Goal: Task Accomplishment & Management: Manage account settings

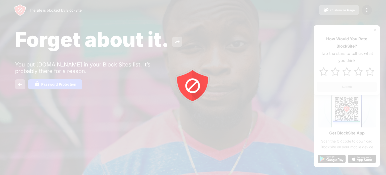
click at [366, 8] on div at bounding box center [193, 87] width 386 height 175
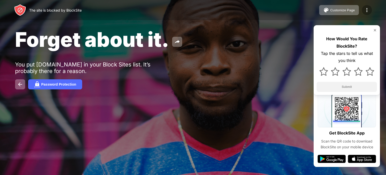
click at [369, 11] on img at bounding box center [367, 10] width 6 height 6
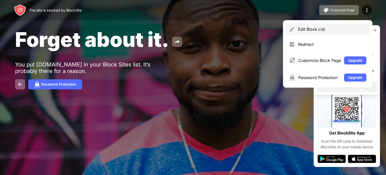
click at [321, 32] on div "Edit Block List" at bounding box center [328, 29] width 84 height 12
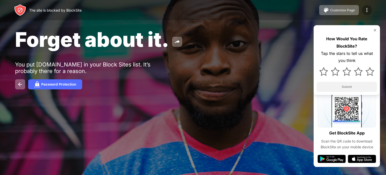
click at [370, 12] on div at bounding box center [367, 10] width 10 height 10
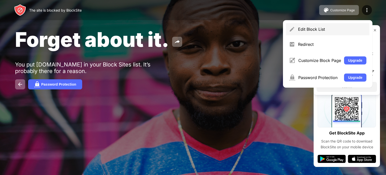
click at [336, 33] on div "Edit Block List" at bounding box center [328, 29] width 84 height 12
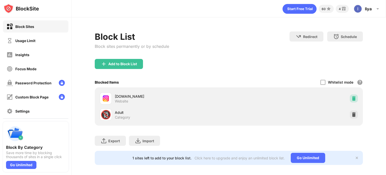
click at [352, 98] on img at bounding box center [354, 98] width 5 height 5
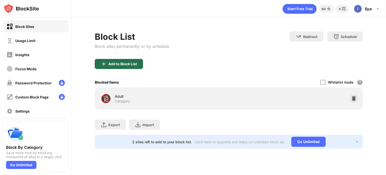
click at [130, 64] on div "Add to Block List" at bounding box center [122, 64] width 29 height 4
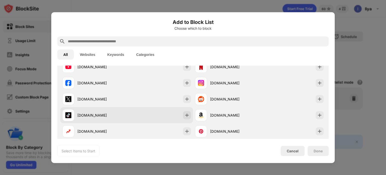
scroll to position [85, 0]
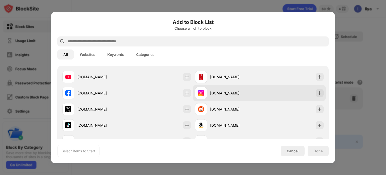
click at [253, 99] on div "[DOMAIN_NAME]" at bounding box center [259, 93] width 133 height 16
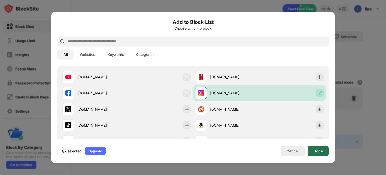
click at [323, 149] on div "Done" at bounding box center [318, 151] width 9 height 4
